Goal: Contribute content: Contribute content

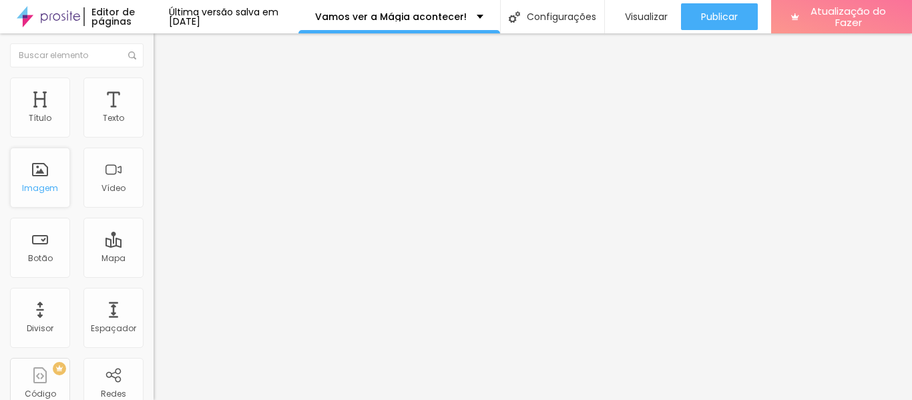
click at [37, 194] on div "Imagem" at bounding box center [40, 178] width 60 height 60
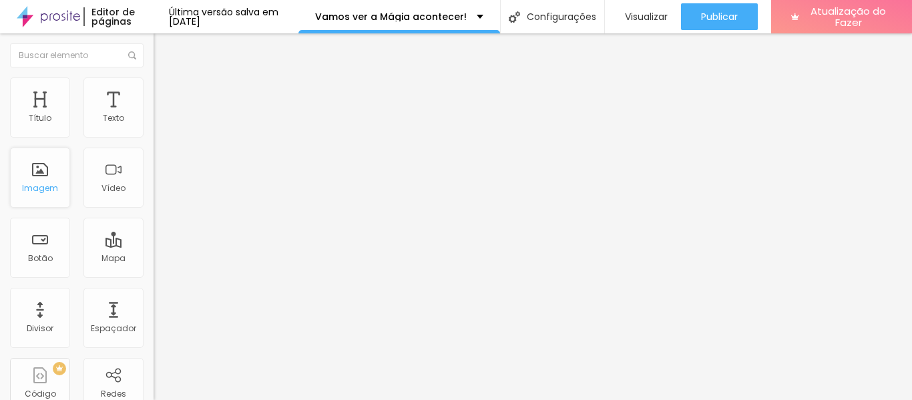
click at [43, 186] on font "Imagem" at bounding box center [40, 187] width 36 height 11
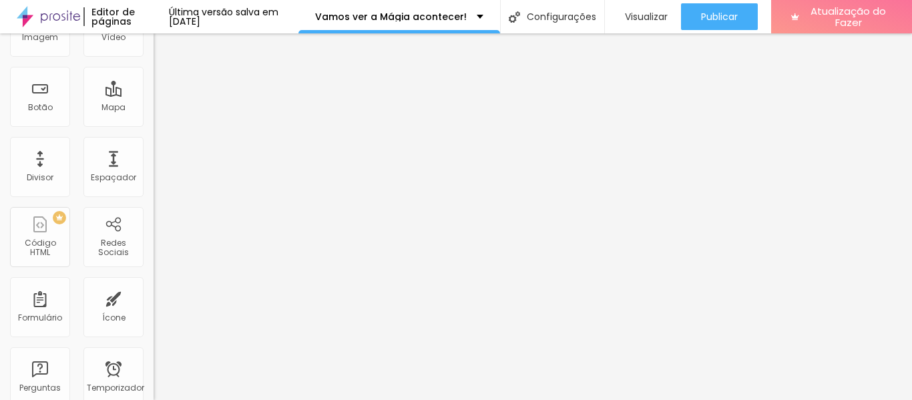
scroll to position [13, 0]
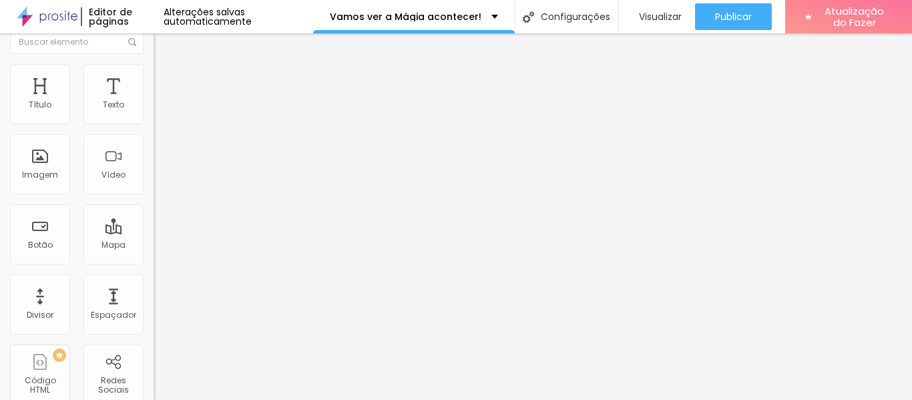
click at [162, 101] on font "Trocar imagem" at bounding box center [194, 95] width 65 height 11
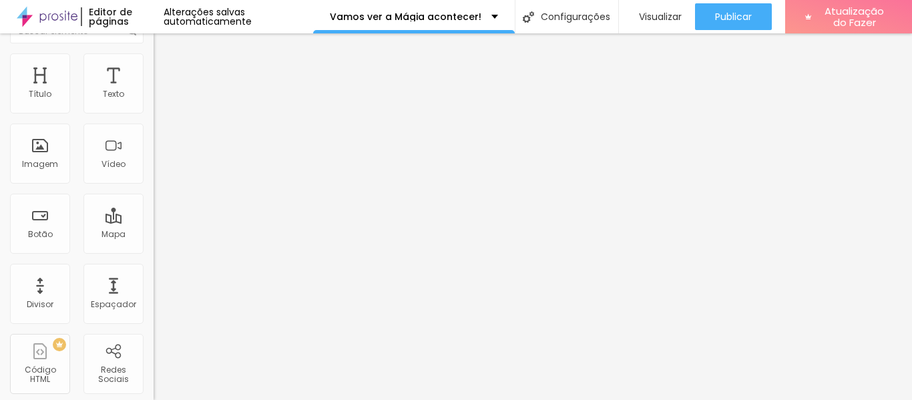
scroll to position [20, 0]
click at [45, 170] on font "Imagem" at bounding box center [40, 167] width 36 height 11
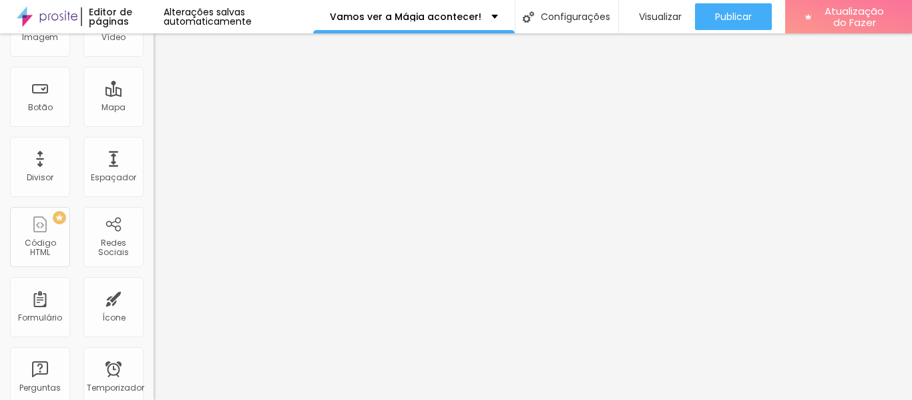
scroll to position [0, 0]
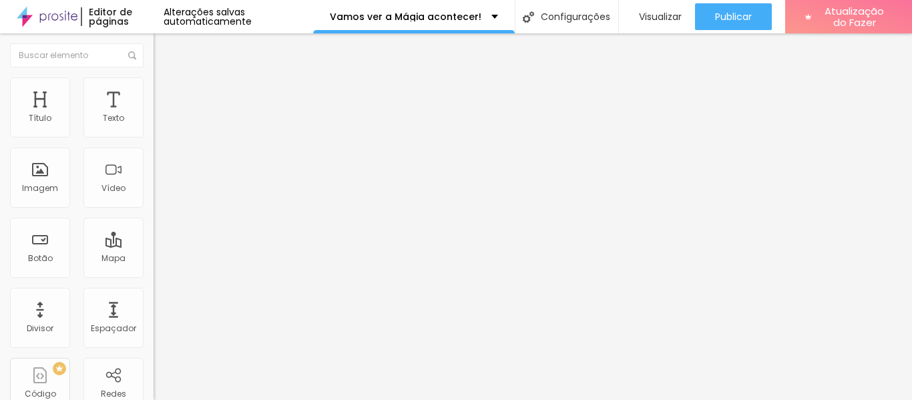
click at [164, 47] on div "Editar nulo" at bounding box center [198, 48] width 69 height 11
click at [45, 172] on div "Imagem" at bounding box center [40, 178] width 60 height 60
click at [162, 115] on font "Trocar imagem" at bounding box center [194, 108] width 65 height 11
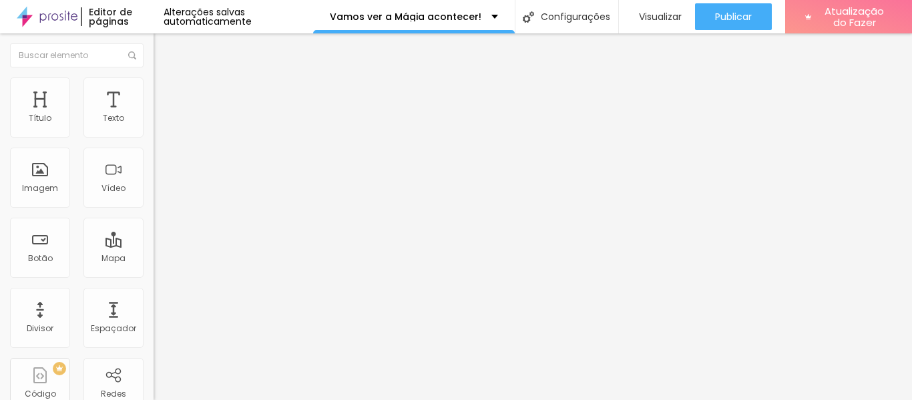
click at [162, 115] on font "Trocar imagem" at bounding box center [194, 108] width 65 height 11
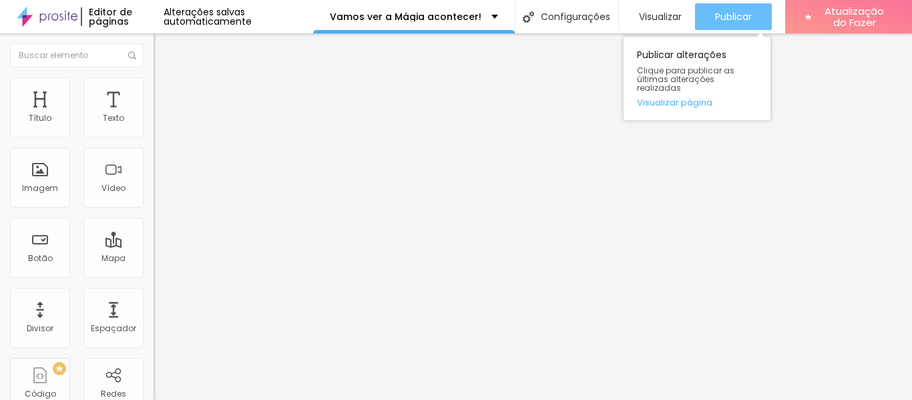
click at [730, 11] on font "Publicar" at bounding box center [733, 16] width 37 height 13
click at [692, 97] on font "Visualizar página" at bounding box center [674, 102] width 75 height 13
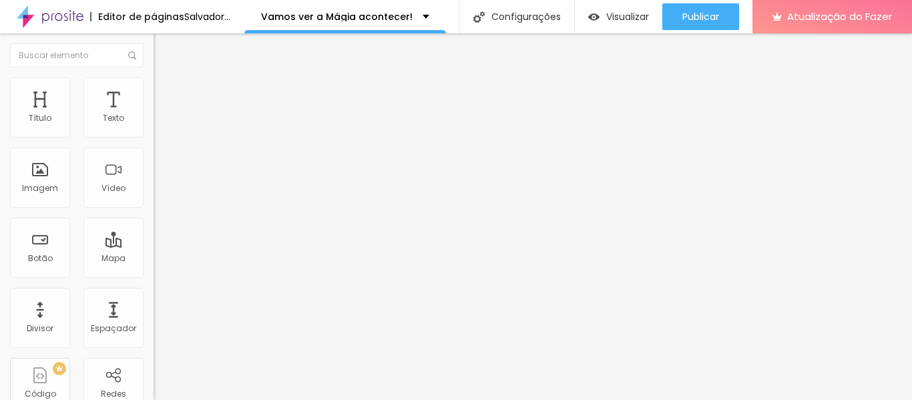
click at [226, 112] on img at bounding box center [230, 108] width 8 height 8
click at [50, 173] on div "Imagem" at bounding box center [40, 178] width 60 height 60
click at [49, 188] on font "Imagem" at bounding box center [40, 187] width 36 height 11
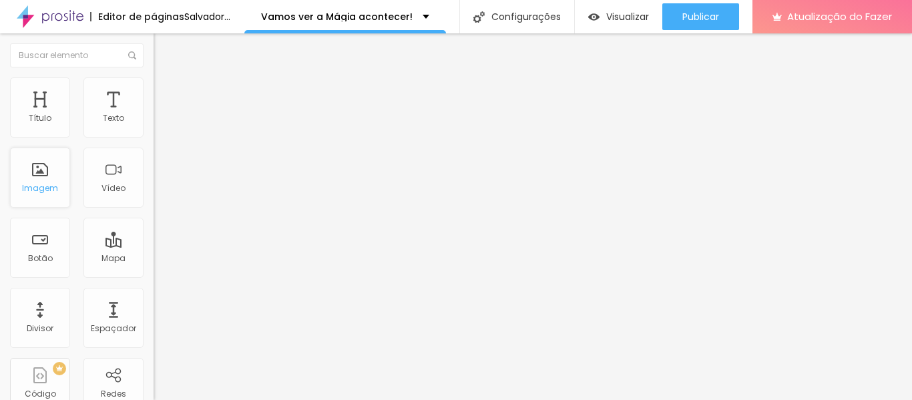
click at [49, 188] on font "Imagem" at bounding box center [40, 187] width 36 height 11
drag, startPoint x: 49, startPoint y: 188, endPoint x: 59, endPoint y: 187, distance: 10.0
click at [59, 187] on div "Imagem" at bounding box center [40, 178] width 60 height 60
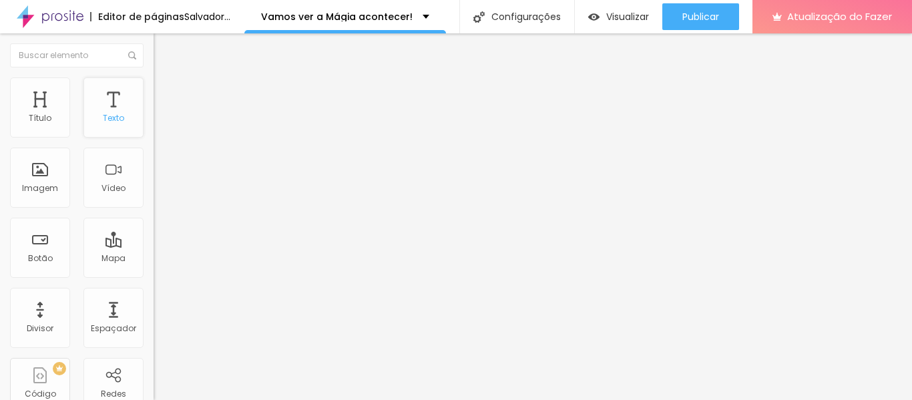
click at [107, 107] on div "Texto" at bounding box center [113, 107] width 60 height 60
click at [56, 121] on div "Título" at bounding box center [40, 107] width 60 height 60
click at [43, 177] on div "Imagem" at bounding box center [40, 178] width 60 height 60
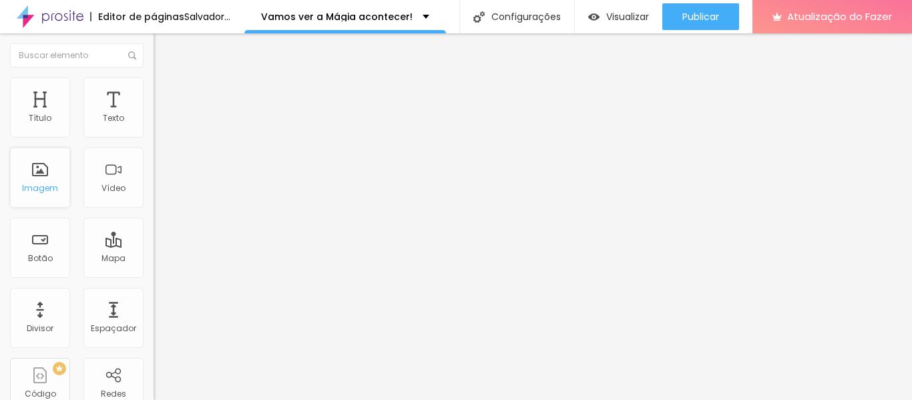
click at [42, 193] on font "Imagem" at bounding box center [40, 187] width 36 height 11
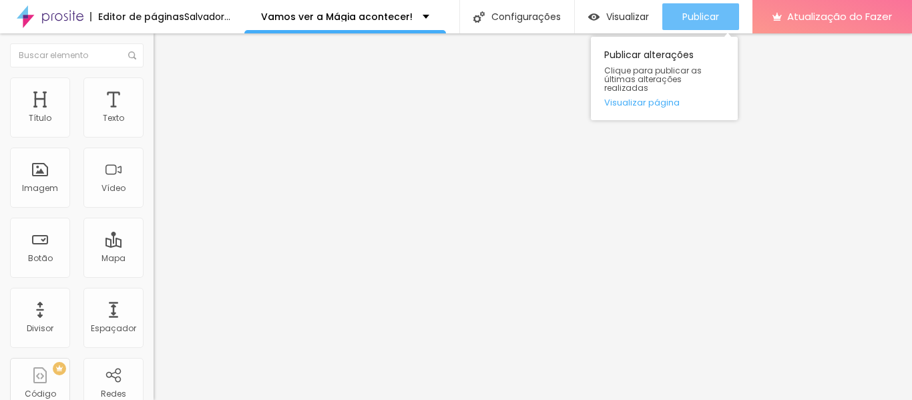
click at [719, 13] on font "Publicar" at bounding box center [700, 16] width 37 height 13
click at [679, 96] on font "Visualizar página" at bounding box center [641, 102] width 75 height 13
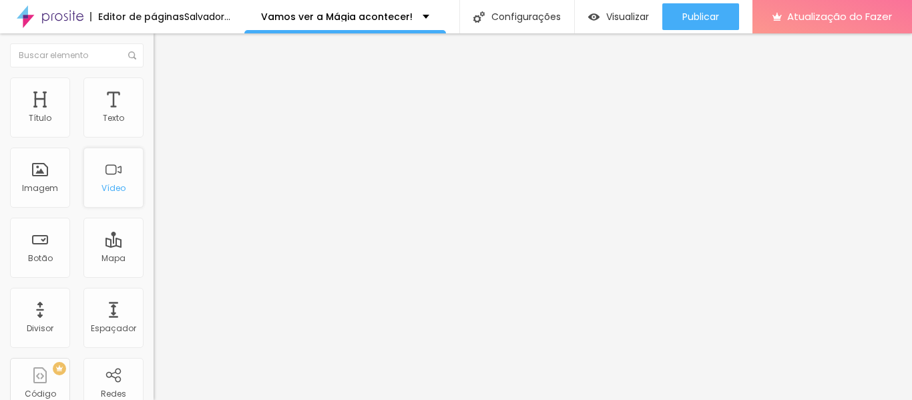
click at [113, 190] on font "Vídeo" at bounding box center [113, 187] width 24 height 11
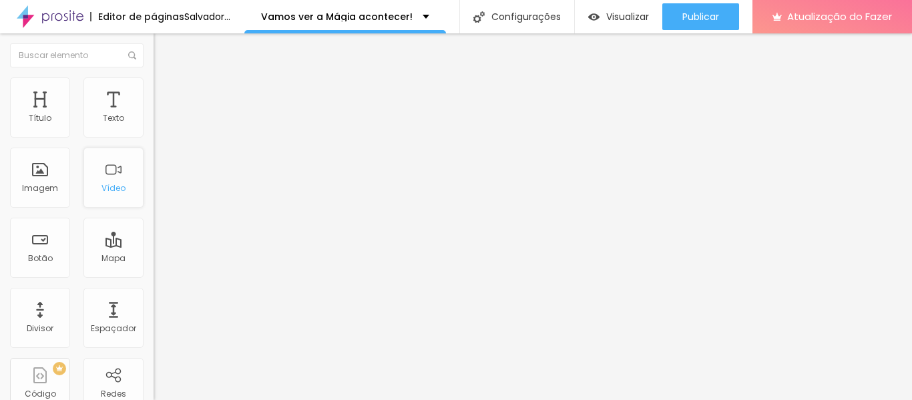
click at [113, 190] on font "Vídeo" at bounding box center [113, 187] width 24 height 11
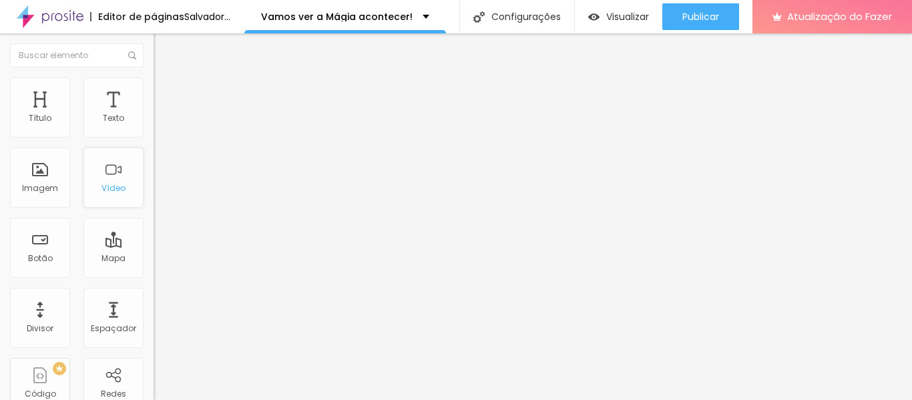
click at [113, 190] on font "Vídeo" at bounding box center [113, 187] width 24 height 11
click at [110, 204] on div "Vídeo" at bounding box center [113, 178] width 60 height 60
click at [99, 197] on div "Vídeo" at bounding box center [113, 178] width 60 height 60
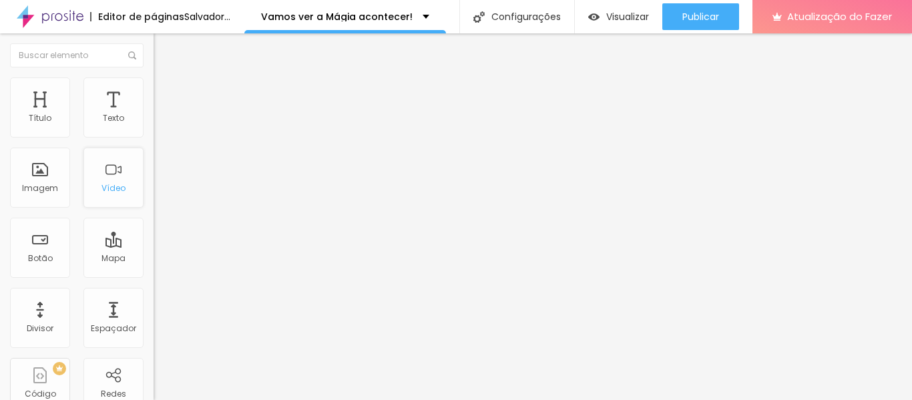
click at [99, 197] on div "Vídeo" at bounding box center [113, 178] width 60 height 60
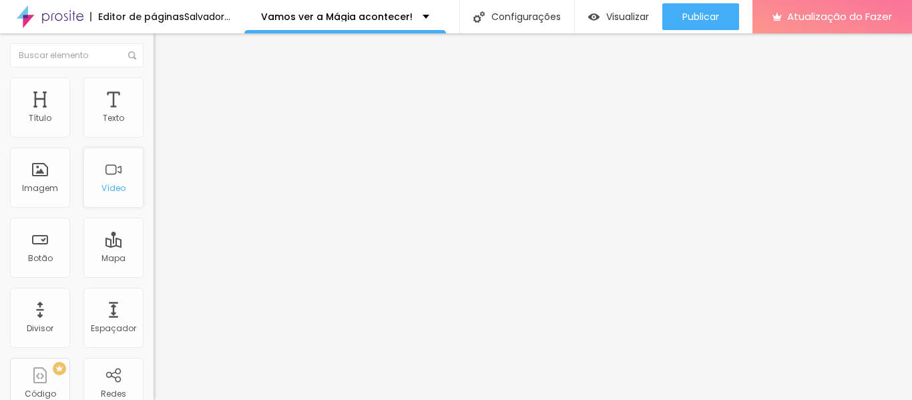
click at [99, 197] on div "Vídeo" at bounding box center [113, 178] width 60 height 60
click at [101, 189] on font "Vídeo" at bounding box center [113, 187] width 24 height 11
drag, startPoint x: 100, startPoint y: 189, endPoint x: 129, endPoint y: 180, distance: 30.6
click at [129, 180] on div "Vídeo" at bounding box center [113, 178] width 60 height 60
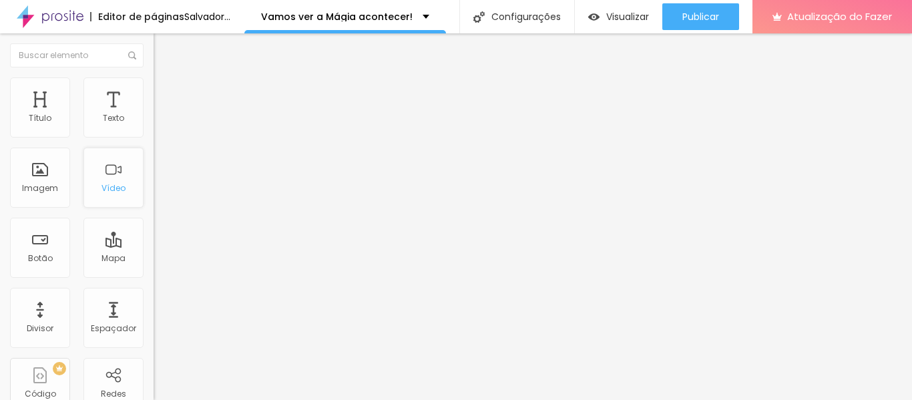
click at [129, 180] on div "Vídeo" at bounding box center [113, 178] width 60 height 60
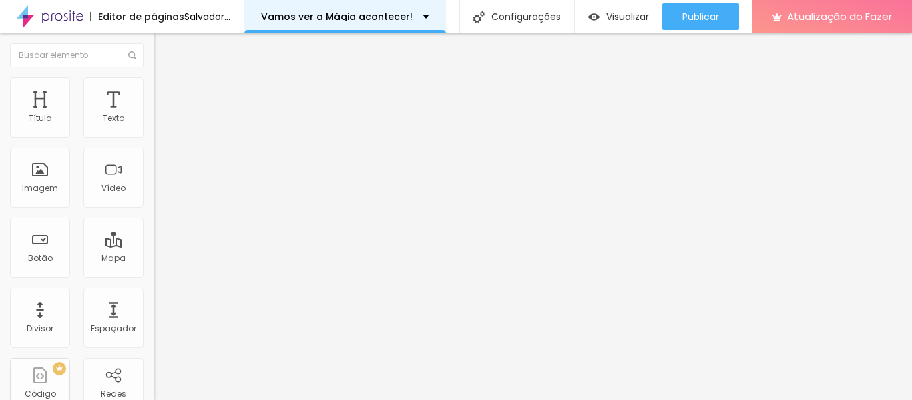
click at [412, 18] on font "Vamos ver a Mágia acontecer!" at bounding box center [337, 16] width 152 height 13
